Goal: Entertainment & Leisure: Consume media (video, audio)

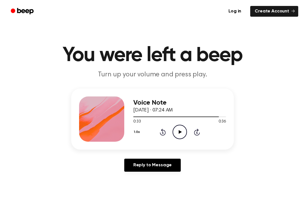
click at [178, 131] on icon "Play Audio" at bounding box center [180, 132] width 14 height 14
click at [163, 135] on icon at bounding box center [163, 132] width 6 height 7
click at [165, 137] on div "1.0x Rewind 5 seconds Pause Audio Skip 5 seconds" at bounding box center [179, 132] width 93 height 14
click at [164, 132] on icon "Rewind 5 seconds" at bounding box center [163, 131] width 6 height 7
click at [163, 135] on icon at bounding box center [163, 132] width 6 height 7
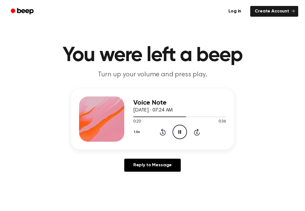
click at [160, 138] on div "1.0x Rewind 5 seconds Pause Audio Skip 5 seconds" at bounding box center [179, 132] width 93 height 14
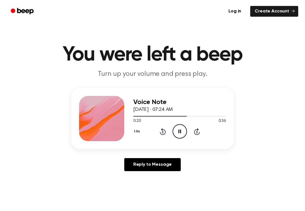
click at [164, 134] on icon at bounding box center [163, 131] width 6 height 7
click at [165, 135] on div "1.0x Rewind 5 seconds Pause Audio Skip 5 seconds" at bounding box center [179, 131] width 93 height 14
click at [162, 134] on icon at bounding box center [163, 131] width 6 height 7
click at [167, 139] on div "Voice Note [DATE] · 07:24 AM 0:11 0:36 Your browser does not support the [objec…" at bounding box center [179, 118] width 93 height 45
click at [163, 135] on div "1.0x Rewind 5 seconds Pause Audio Skip 5 seconds" at bounding box center [179, 131] width 93 height 14
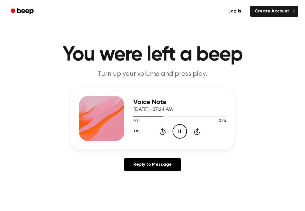
click at [163, 134] on icon "Rewind 5 seconds" at bounding box center [163, 131] width 6 height 7
click at [163, 133] on icon at bounding box center [162, 132] width 1 height 2
click at [163, 136] on div "1.0x Rewind 5 seconds Pause Audio Skip 5 seconds" at bounding box center [179, 131] width 93 height 14
click at [162, 136] on div "1.0x Rewind 5 seconds Pause Audio Skip 5 seconds" at bounding box center [179, 131] width 93 height 14
click at [176, 133] on icon "Pause Audio" at bounding box center [180, 131] width 14 height 14
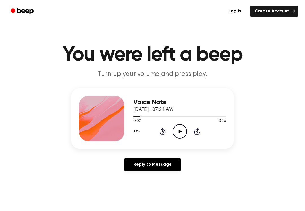
click at [159, 136] on div "1.0x Rewind 5 seconds Play Audio Skip 5 seconds" at bounding box center [179, 131] width 93 height 14
click at [161, 134] on icon at bounding box center [163, 131] width 6 height 7
click at [163, 134] on icon "Rewind 5 seconds" at bounding box center [163, 131] width 6 height 7
click at [165, 136] on div "1.0x Rewind 5 seconds Play Audio Skip 5 seconds" at bounding box center [179, 131] width 93 height 14
click at [182, 136] on icon "Play Audio" at bounding box center [180, 131] width 14 height 14
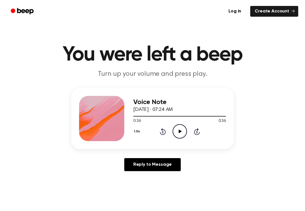
click at [183, 130] on icon "Play Audio" at bounding box center [180, 131] width 14 height 14
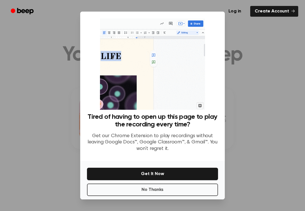
click at [211, 190] on button "No Thanks" at bounding box center [152, 189] width 131 height 12
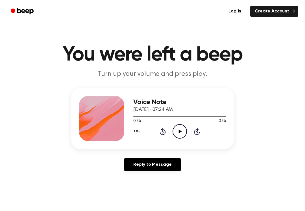
click at [179, 132] on icon at bounding box center [180, 131] width 3 height 4
click at [184, 129] on icon "Pause Audio" at bounding box center [180, 131] width 14 height 14
click at [185, 136] on circle at bounding box center [180, 131] width 14 height 14
